Goal: Find specific page/section: Find specific page/section

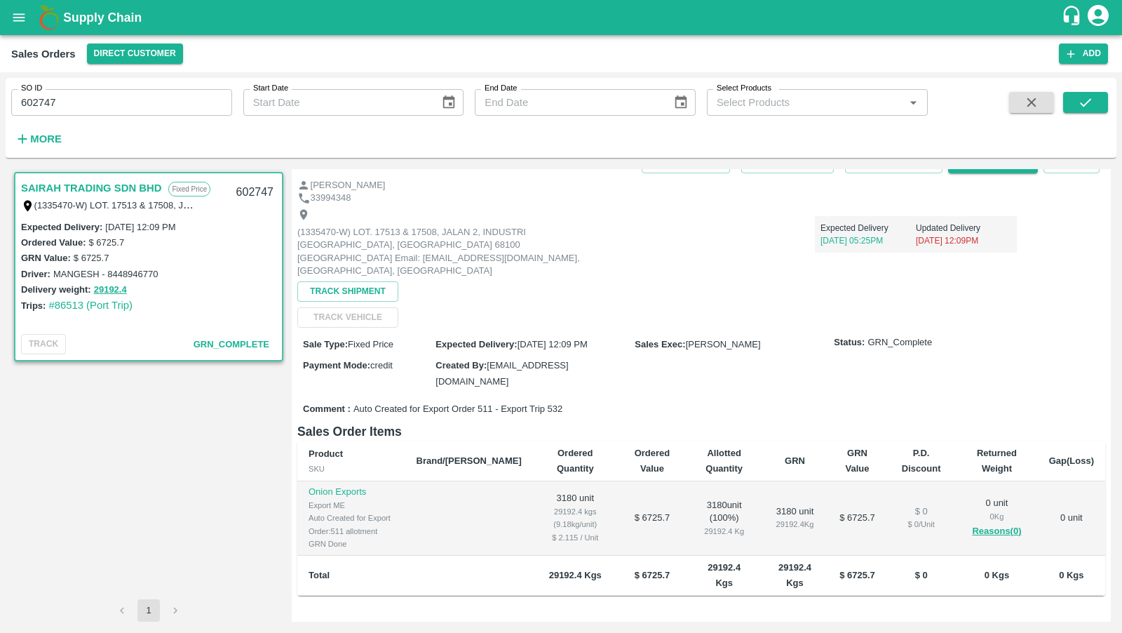
scroll to position [161, 0]
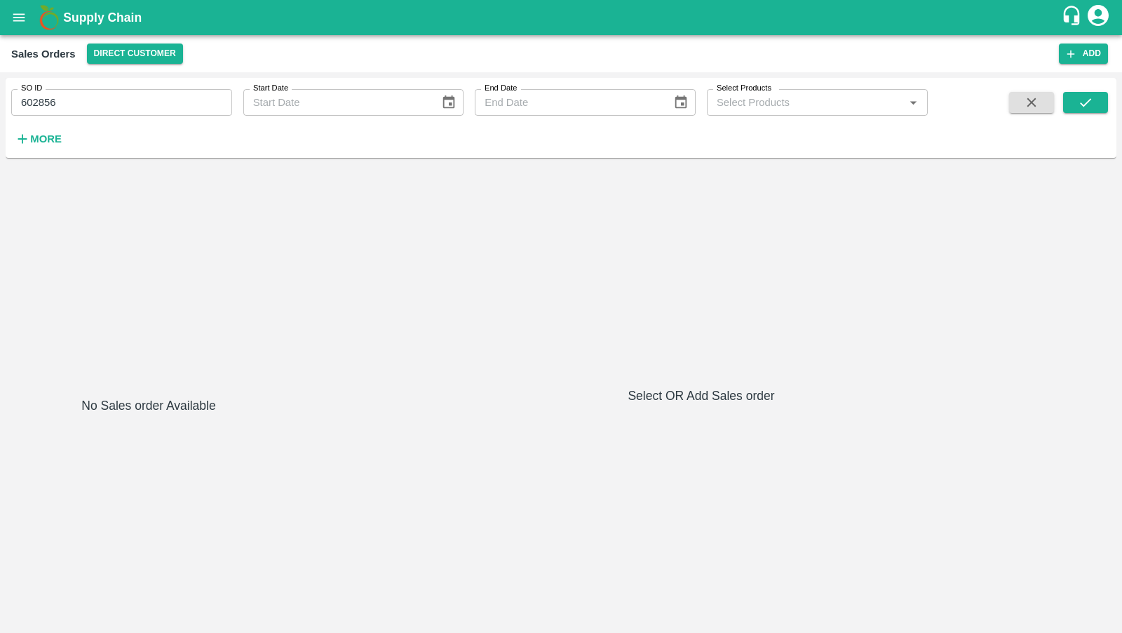
click at [1076, 86] on div "SO ID 602856 SO ID Start Date Start Date End Date End Date Select Products Sele…" at bounding box center [561, 117] width 1111 height 69
click at [1075, 109] on button "submit" at bounding box center [1085, 102] width 45 height 21
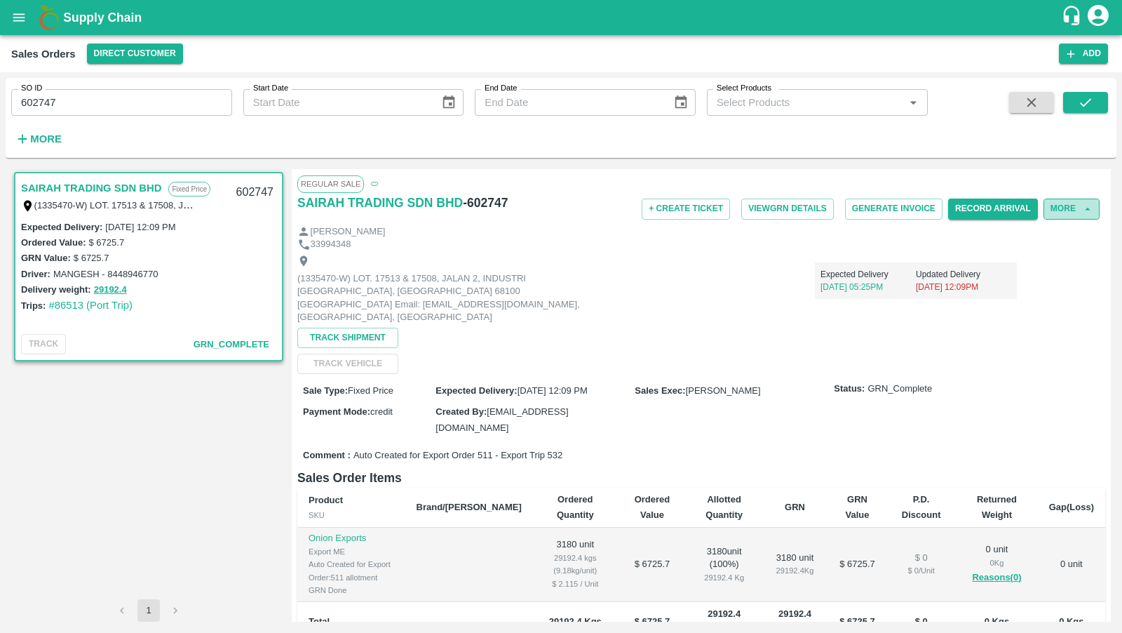
click at [1072, 205] on button "More" at bounding box center [1071, 208] width 56 height 20
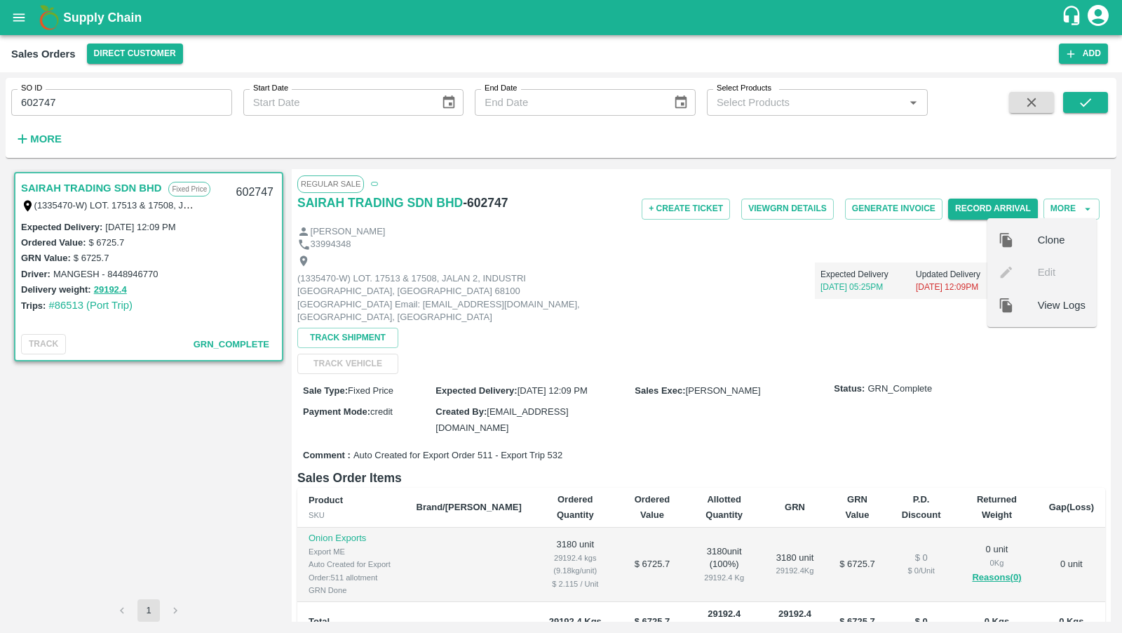
click at [1043, 285] on ul "Clone Edit View Logs" at bounding box center [1041, 272] width 109 height 109
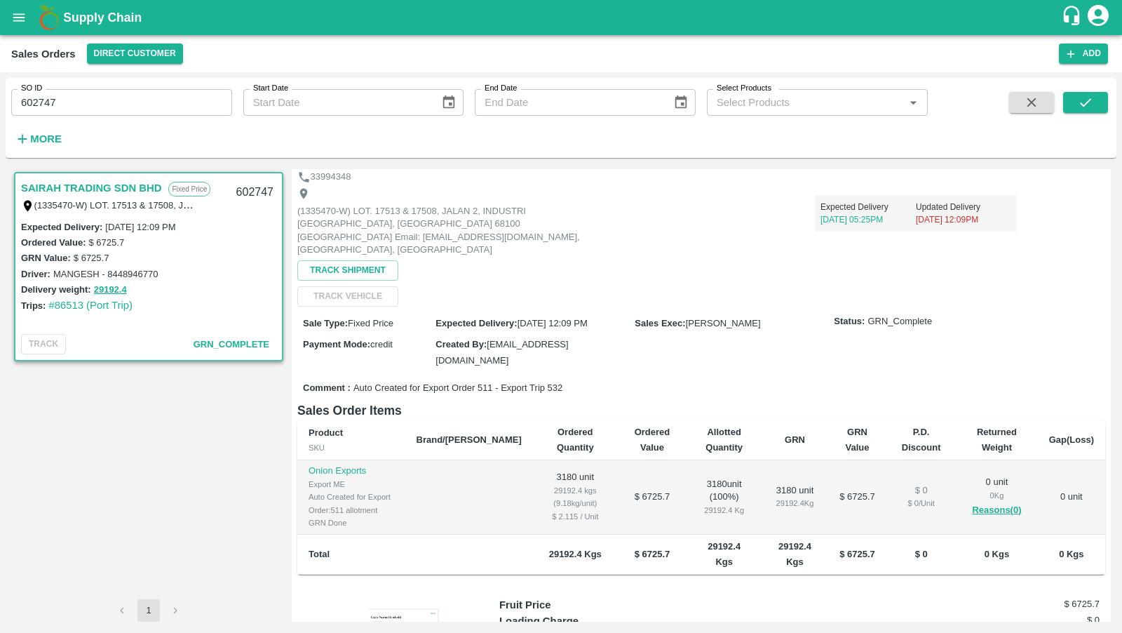
scroll to position [161, 0]
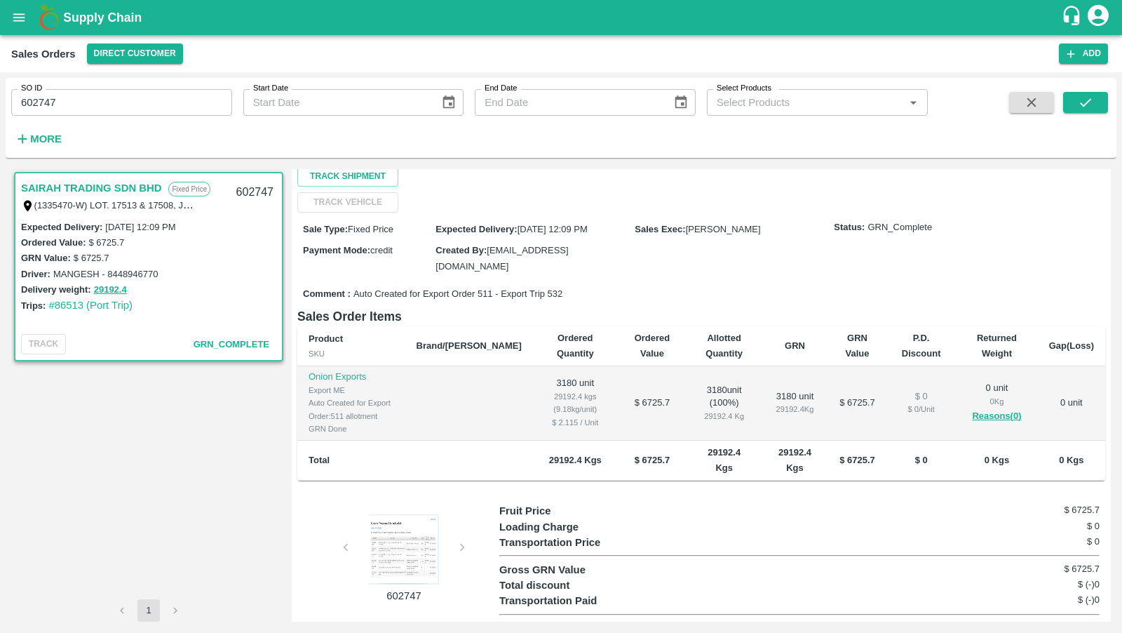
click at [427, 542] on div at bounding box center [403, 549] width 105 height 70
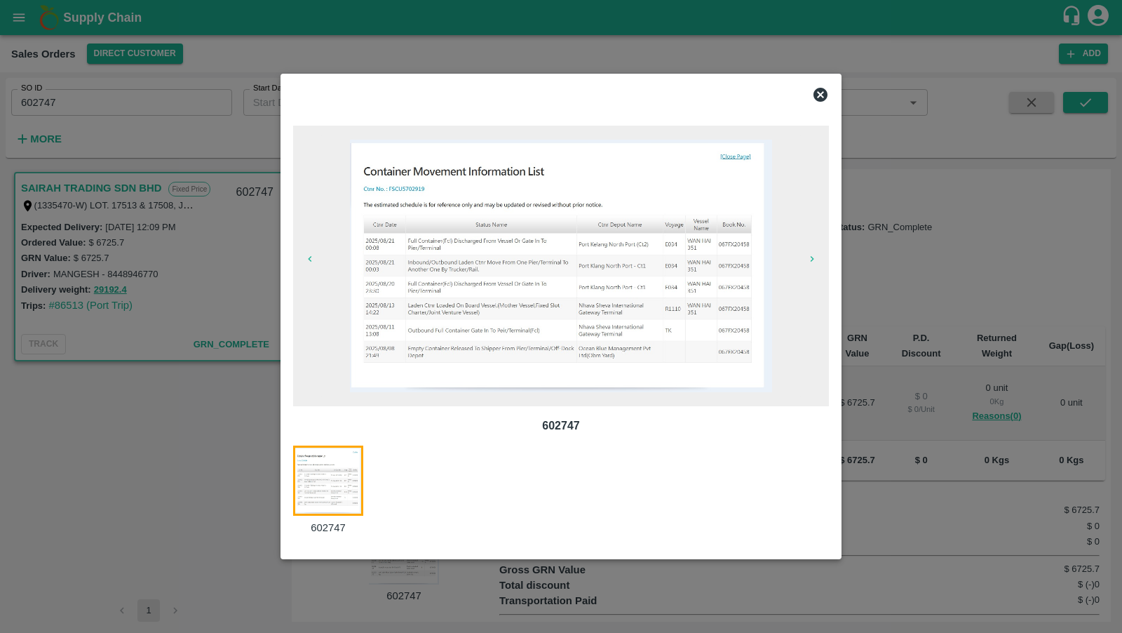
click at [958, 325] on div at bounding box center [561, 316] width 1122 height 633
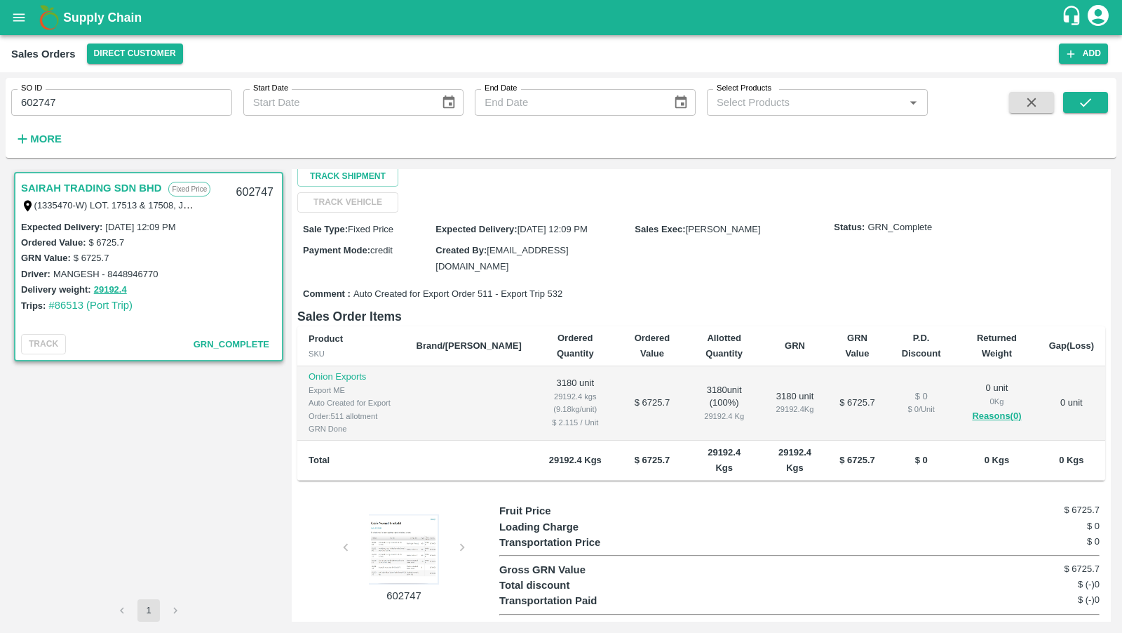
click at [393, 527] on div at bounding box center [403, 549] width 105 height 70
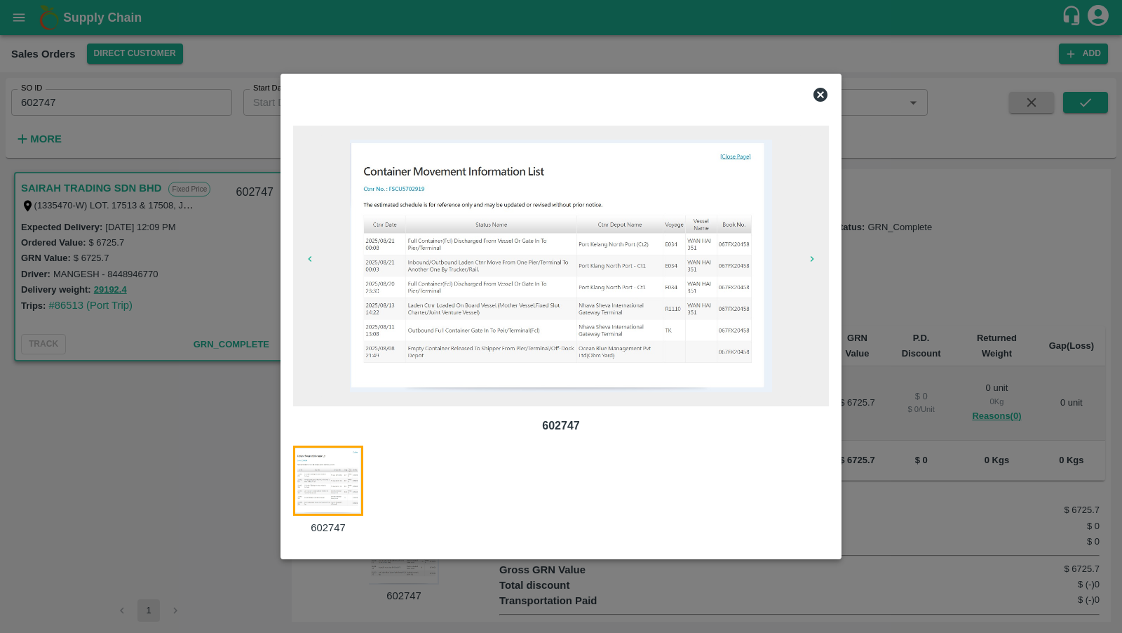
click at [1102, 480] on div at bounding box center [561, 316] width 1122 height 633
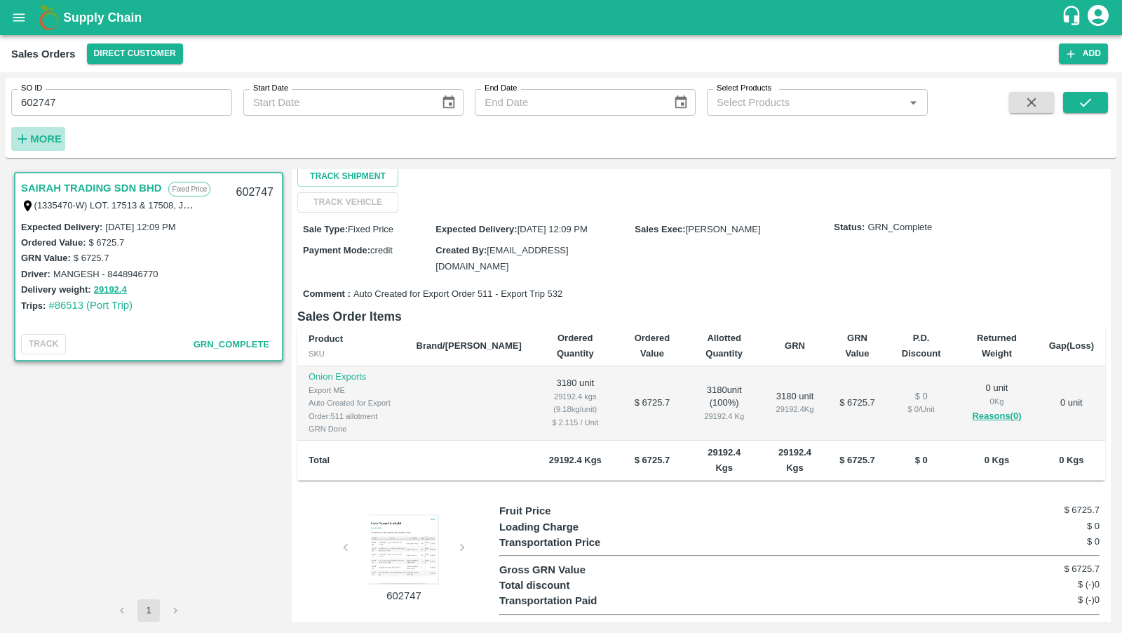
click at [34, 138] on strong "More" at bounding box center [46, 138] width 32 height 11
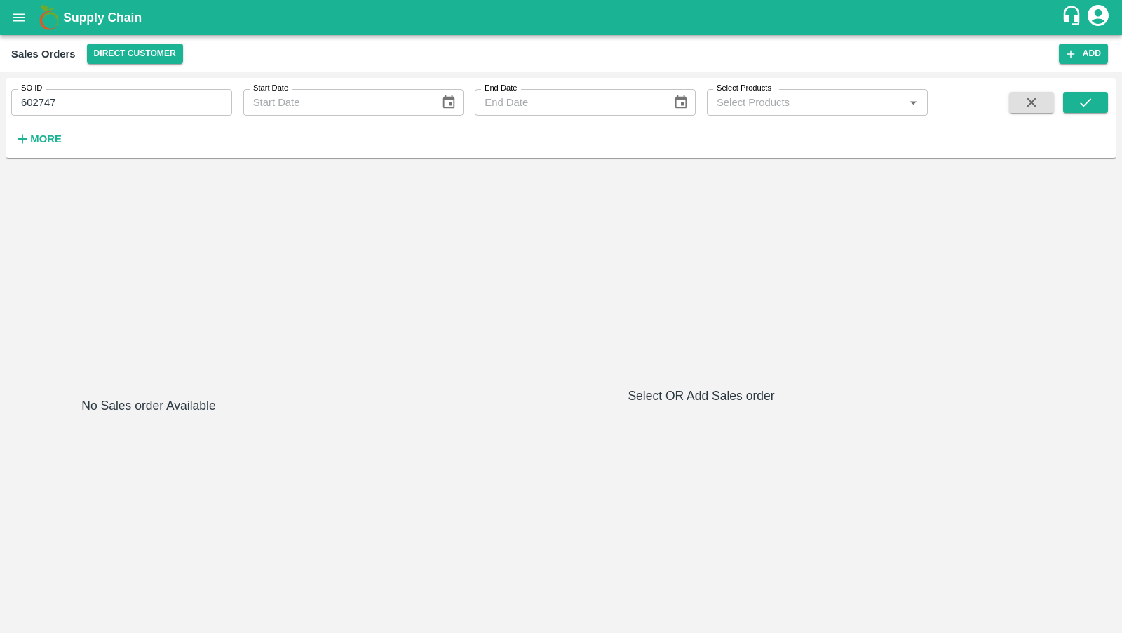
click at [57, 102] on input "602747" at bounding box center [121, 102] width 221 height 27
type input "602747"
click at [12, 29] on button "open drawer" at bounding box center [19, 17] width 32 height 32
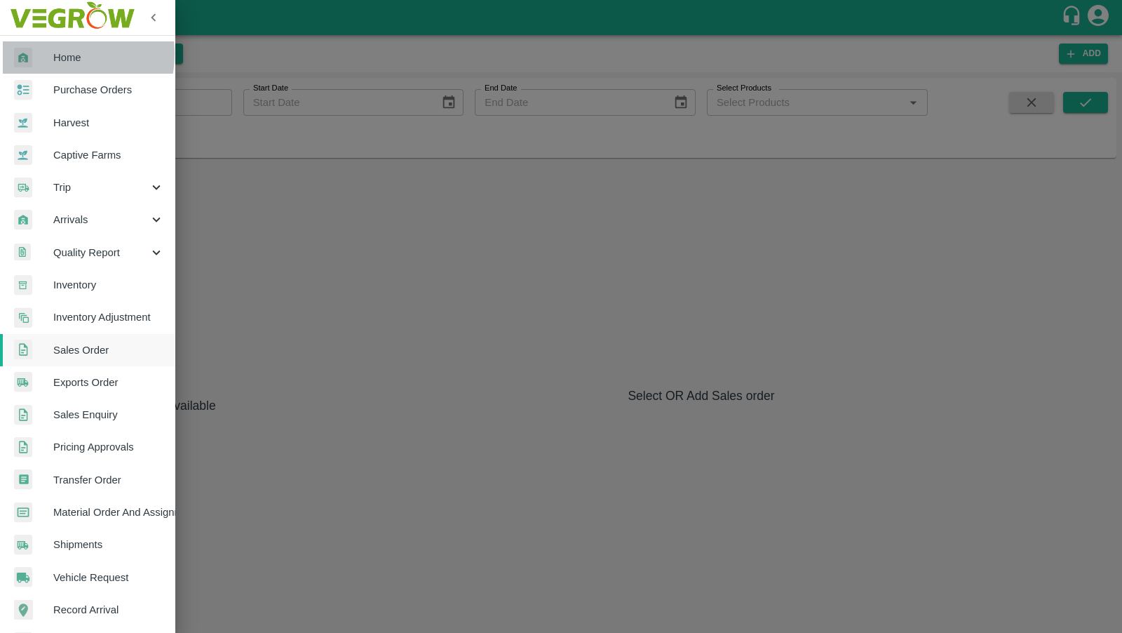
click at [47, 54] on div at bounding box center [33, 58] width 39 height 20
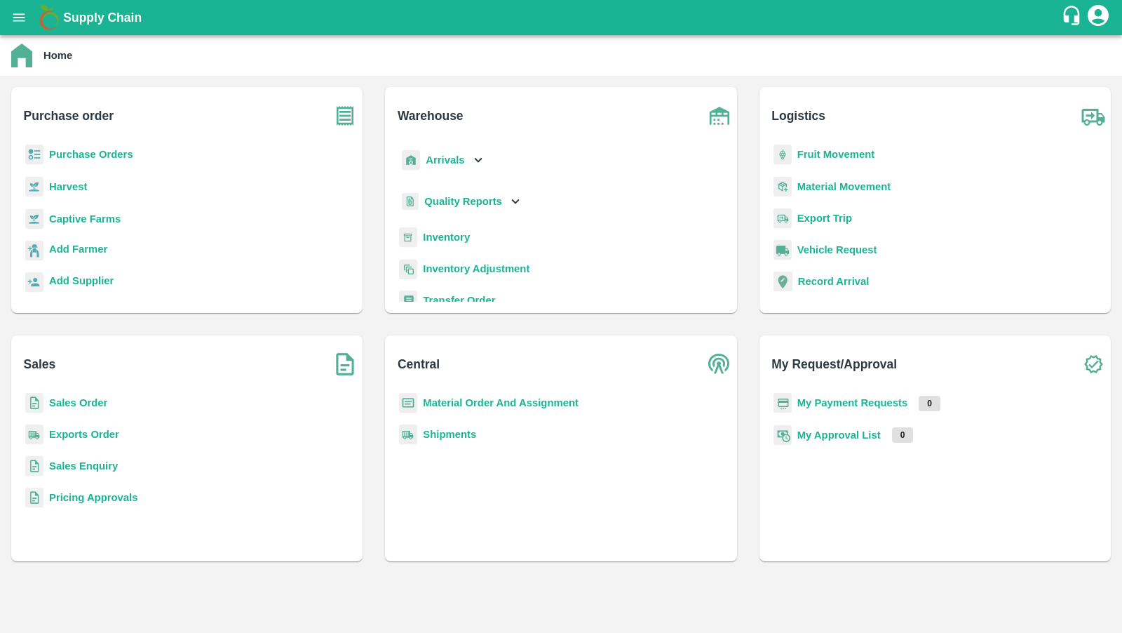
click at [74, 404] on b "Sales Order" at bounding box center [78, 402] width 58 height 11
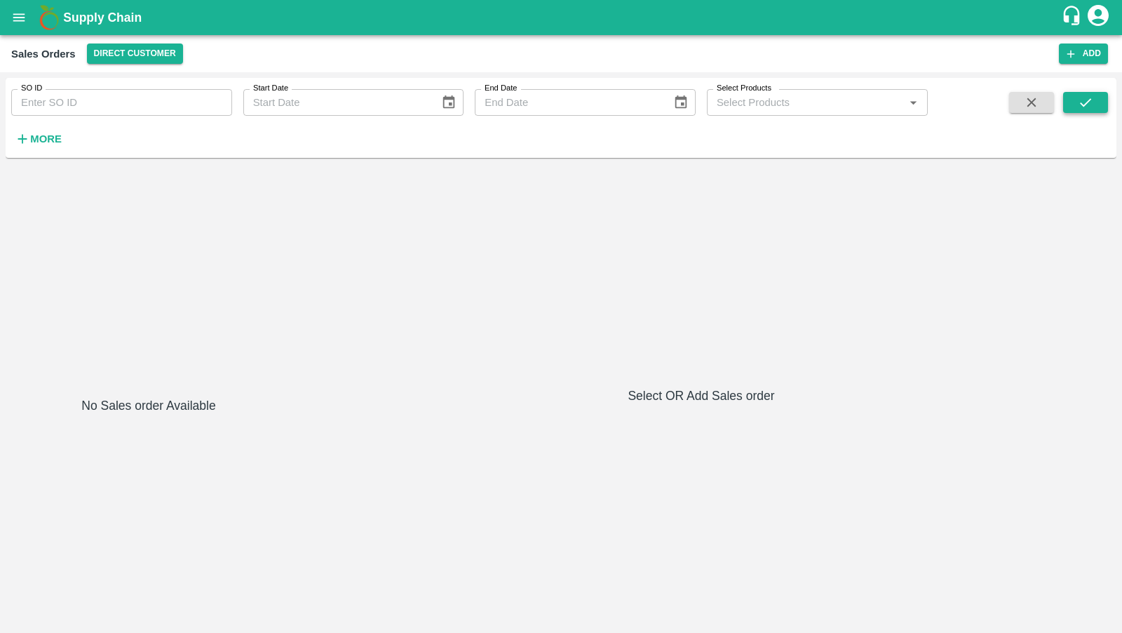
click at [1085, 110] on icon "submit" at bounding box center [1085, 102] width 15 height 15
click at [47, 141] on strong "More" at bounding box center [46, 138] width 32 height 11
click at [190, 101] on input "602747" at bounding box center [121, 102] width 221 height 27
type input "602747"
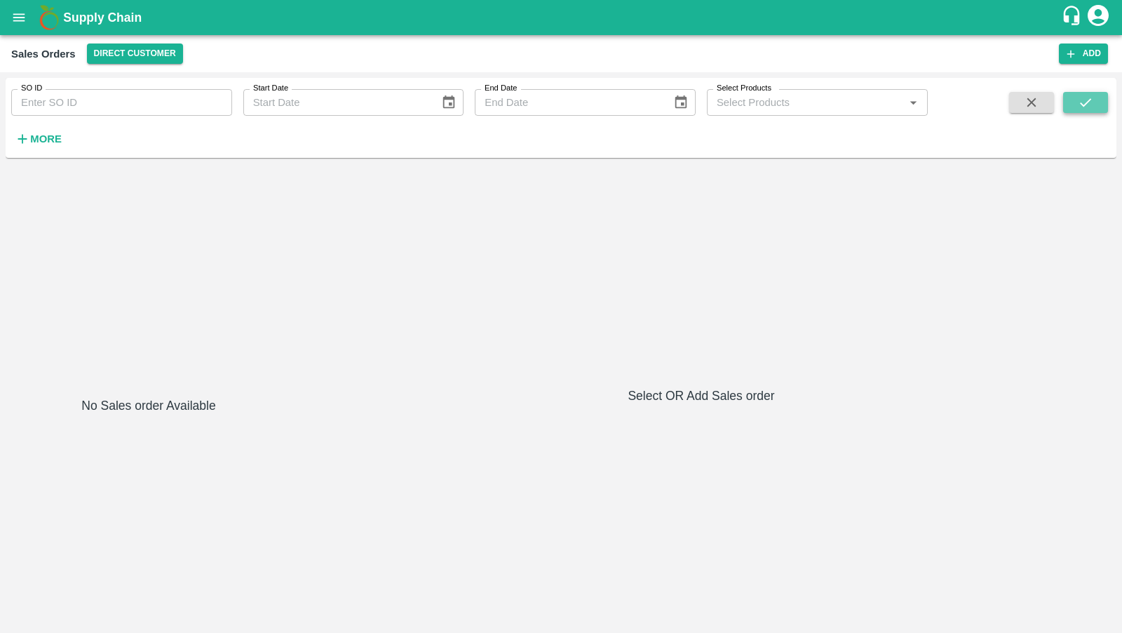
click at [1095, 110] on button "submit" at bounding box center [1085, 102] width 45 height 21
click at [27, 20] on button "open drawer" at bounding box center [19, 17] width 32 height 32
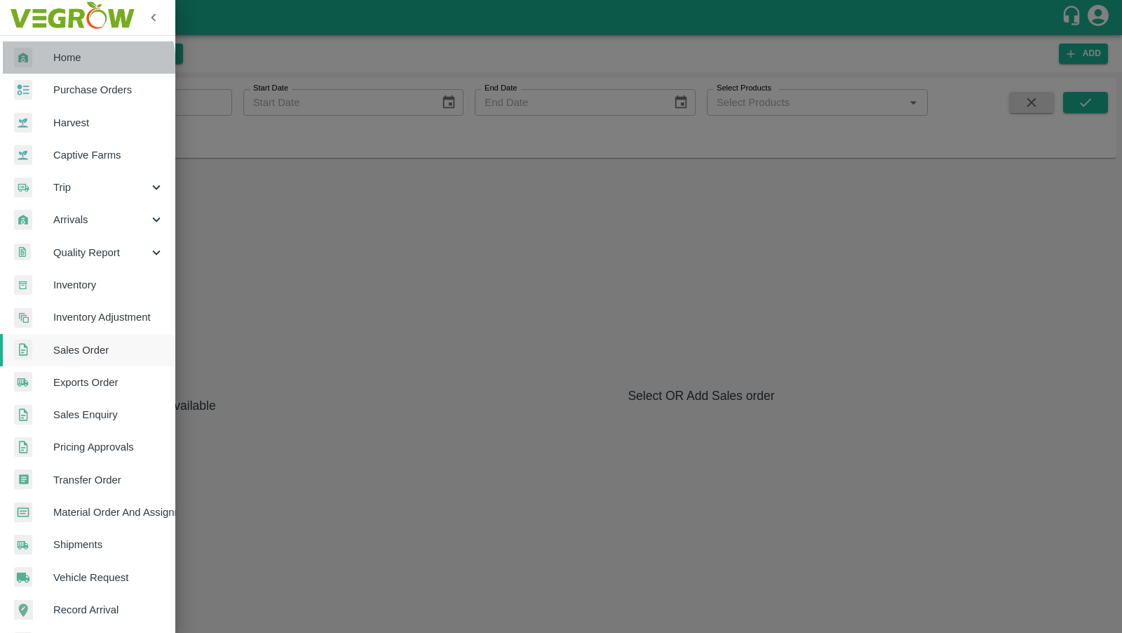
click at [51, 67] on link "Home" at bounding box center [87, 57] width 175 height 32
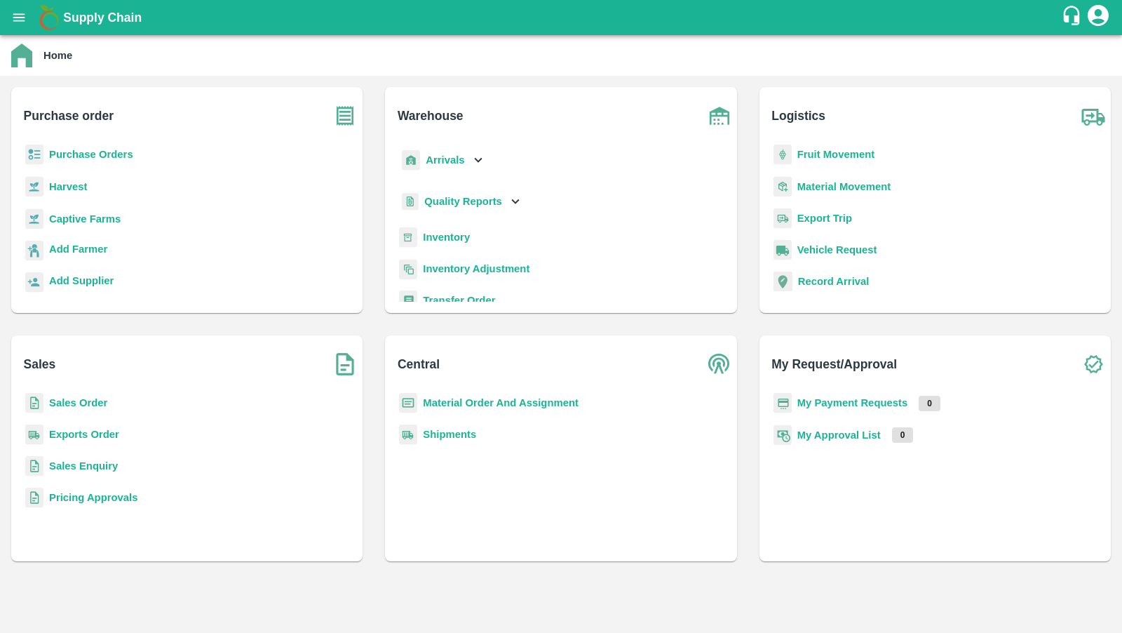
click at [69, 403] on b "Sales Order" at bounding box center [78, 402] width 58 height 11
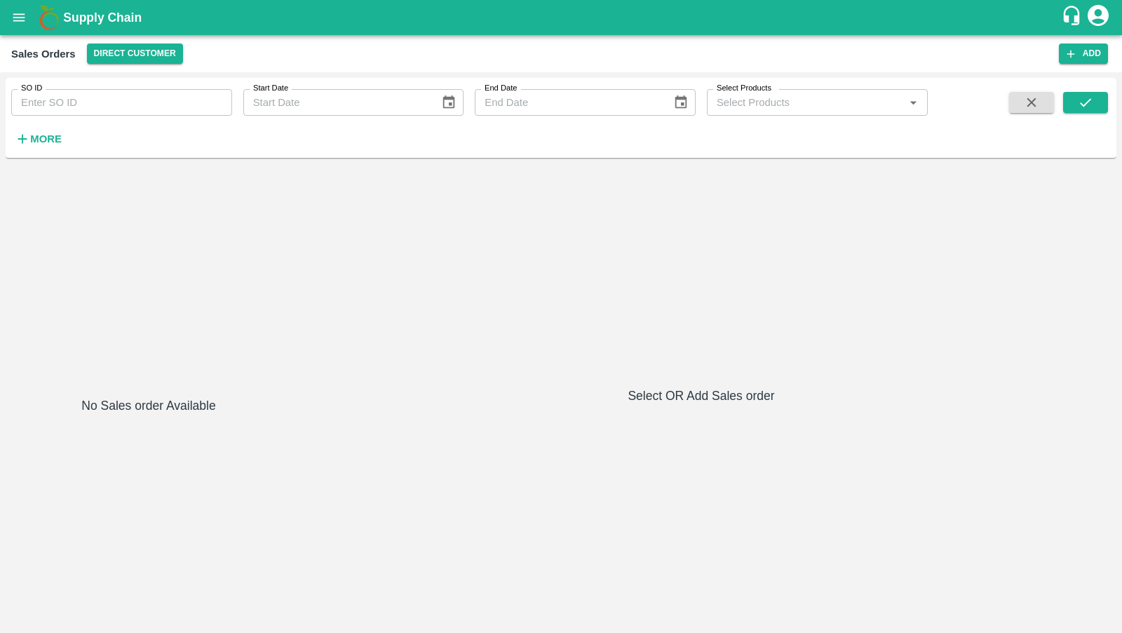
click at [18, 25] on button "open drawer" at bounding box center [19, 17] width 32 height 32
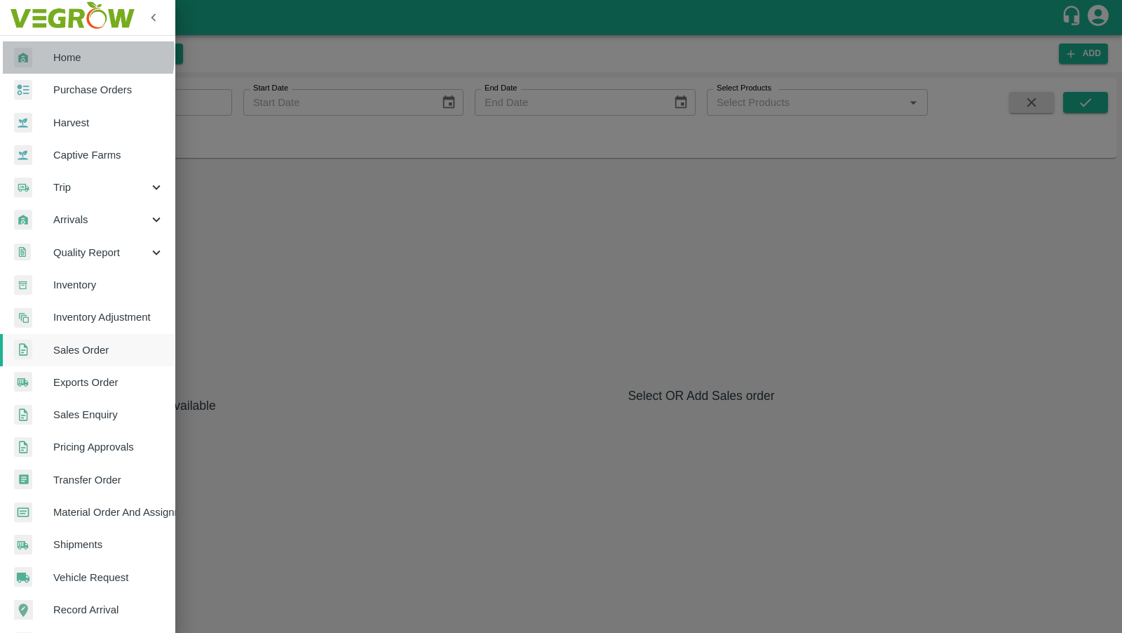
click at [37, 53] on div at bounding box center [33, 58] width 39 height 20
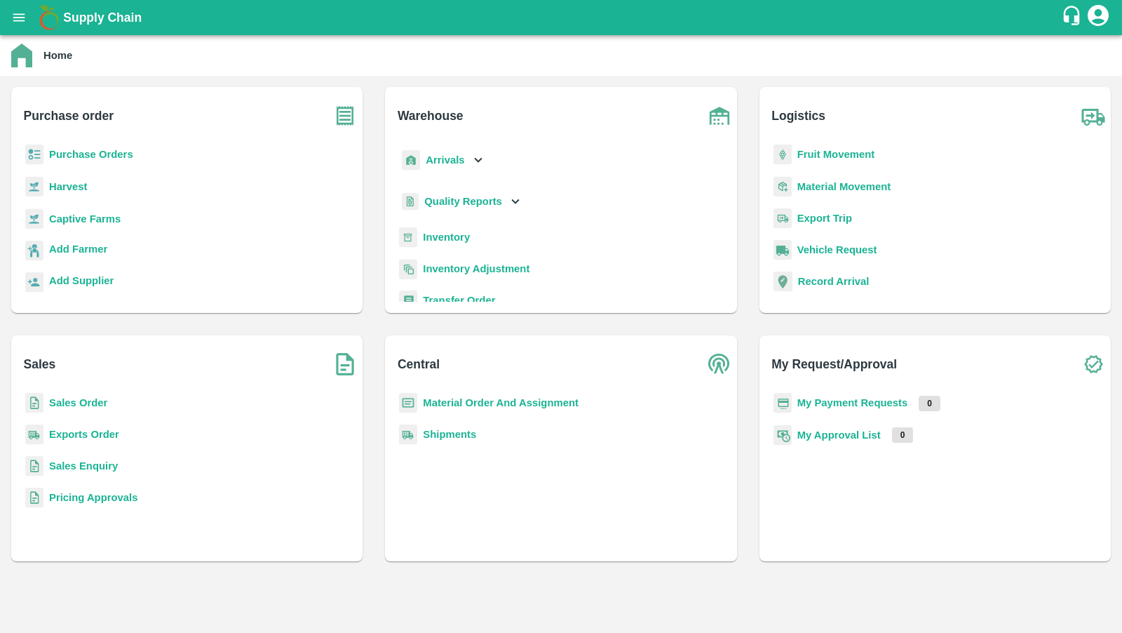
click at [108, 150] on b "Purchase Orders" at bounding box center [91, 154] width 84 height 11
